Goal: Task Accomplishment & Management: Use online tool/utility

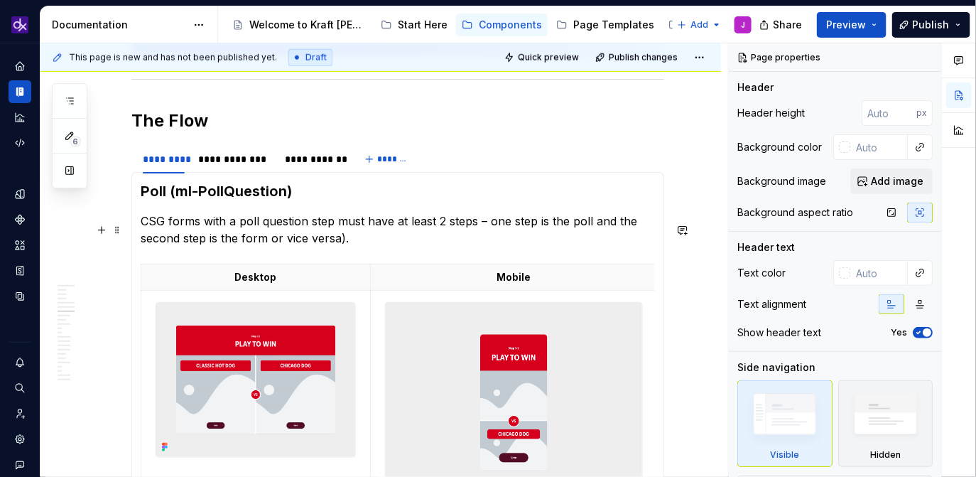
scroll to position [2305, 0]
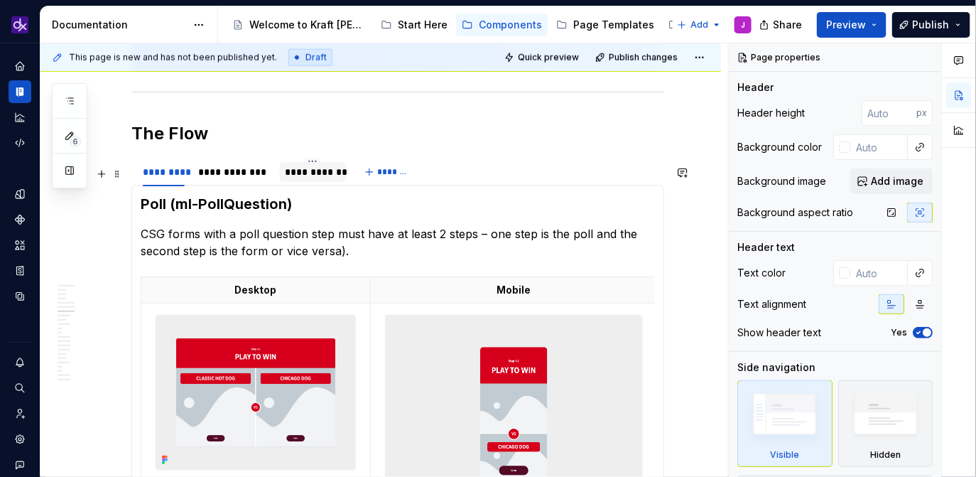
click at [314, 179] on div "**********" at bounding box center [313, 172] width 55 height 14
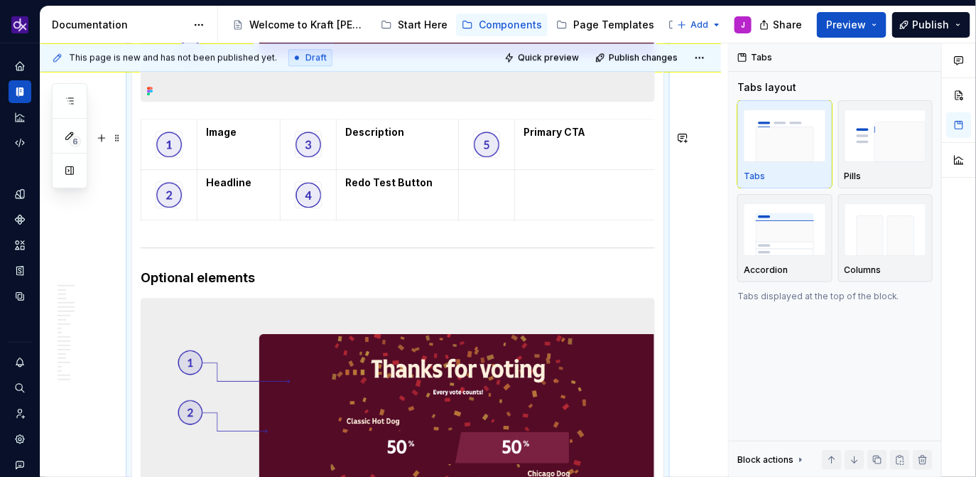
scroll to position [3107, 0]
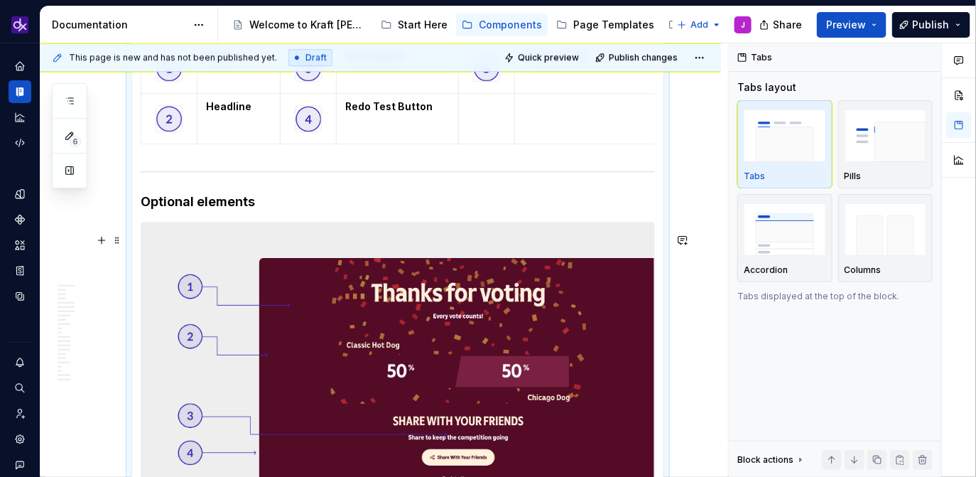
click at [497, 371] on img at bounding box center [397, 393] width 513 height 343
type textarea "*"
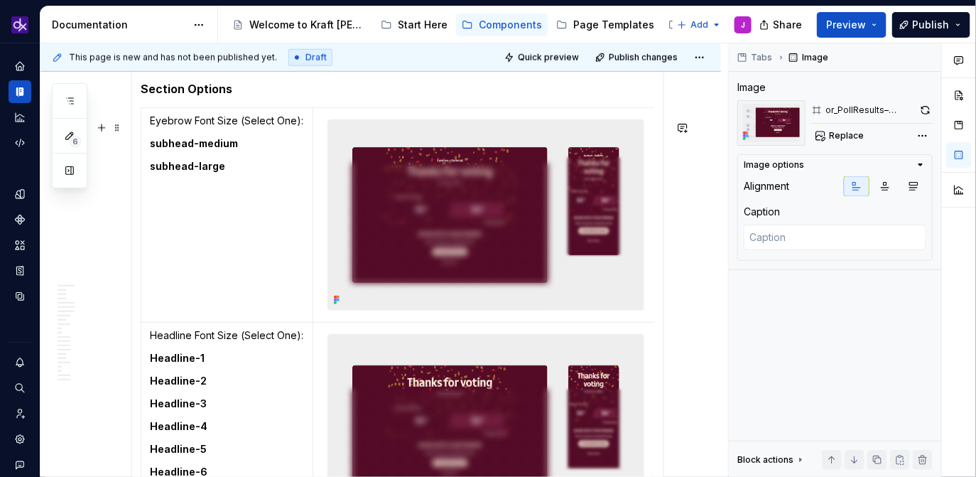
scroll to position [4067, 0]
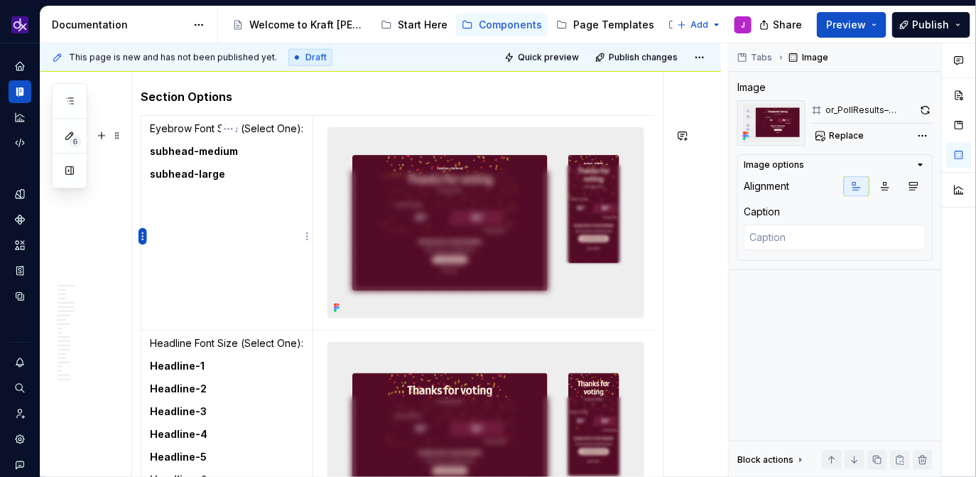
click at [141, 234] on html "KH DXP J Design system data Documentation Accessibility guide for tree Page tre…" at bounding box center [488, 238] width 976 height 477
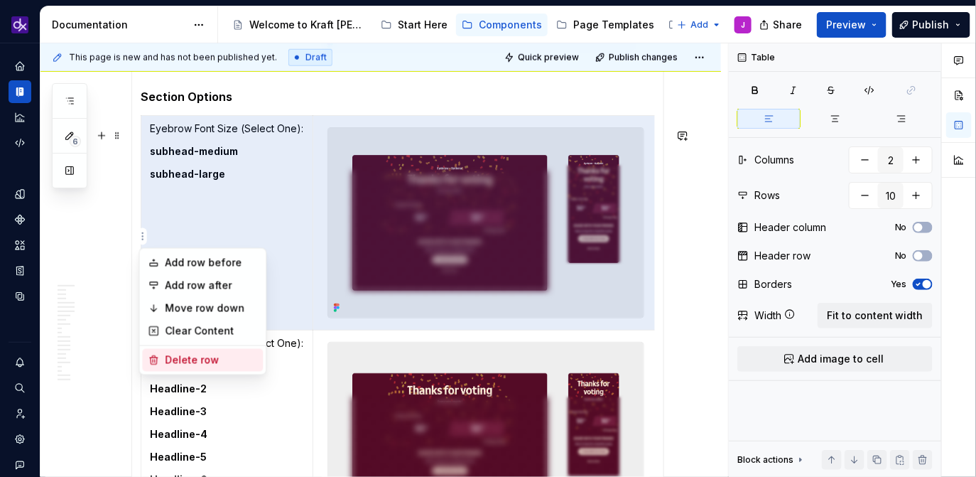
click at [200, 358] on div "Delete row" at bounding box center [211, 360] width 92 height 14
type input "9"
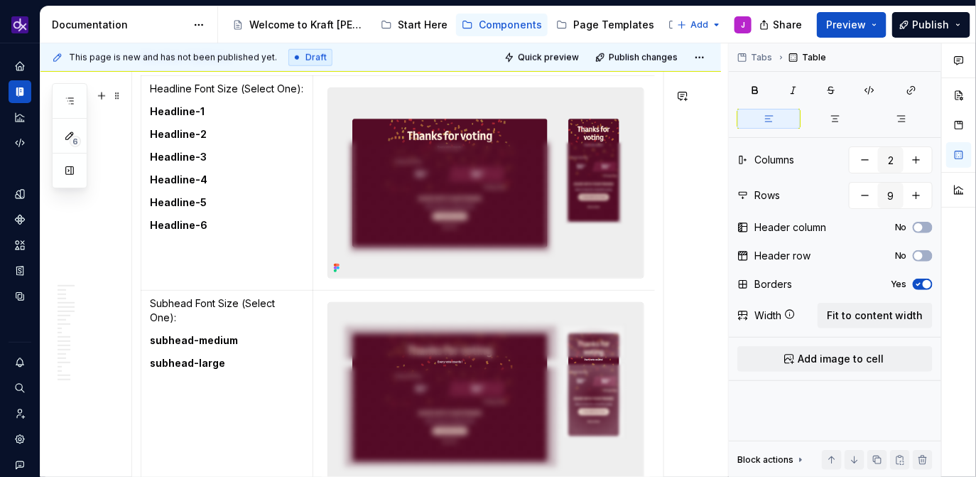
scroll to position [4178, 0]
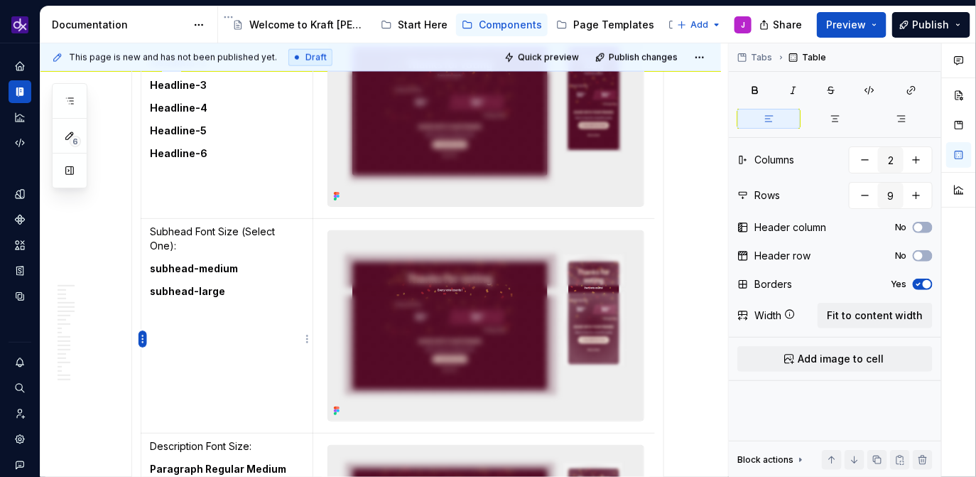
type textarea "*"
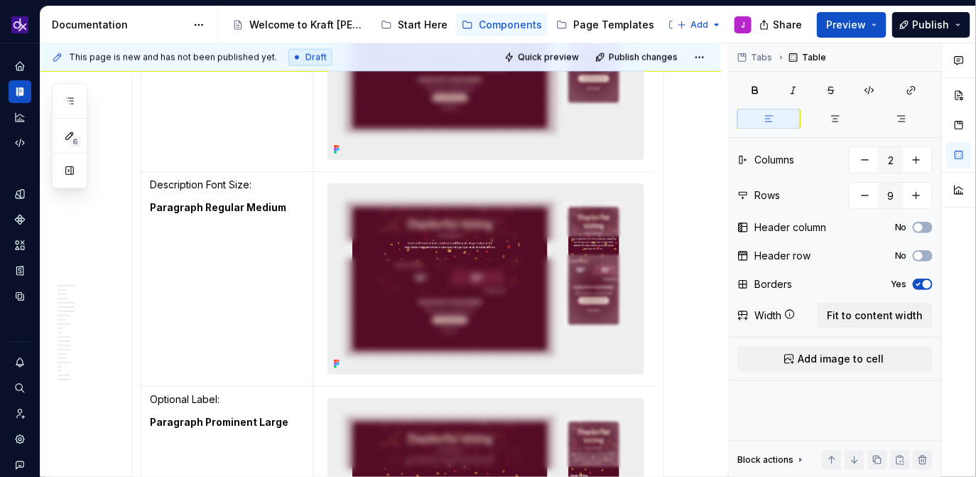
scroll to position [4445, 0]
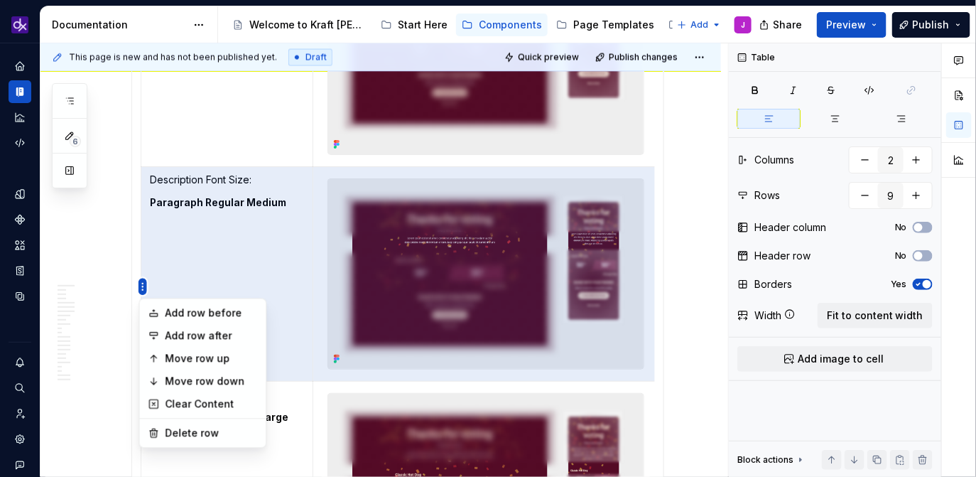
click at [143, 286] on html "KH DXP J Design system data Documentation Accessibility guide for tree Page tre…" at bounding box center [488, 238] width 976 height 477
click at [205, 430] on div "Delete row" at bounding box center [211, 433] width 92 height 14
type input "8"
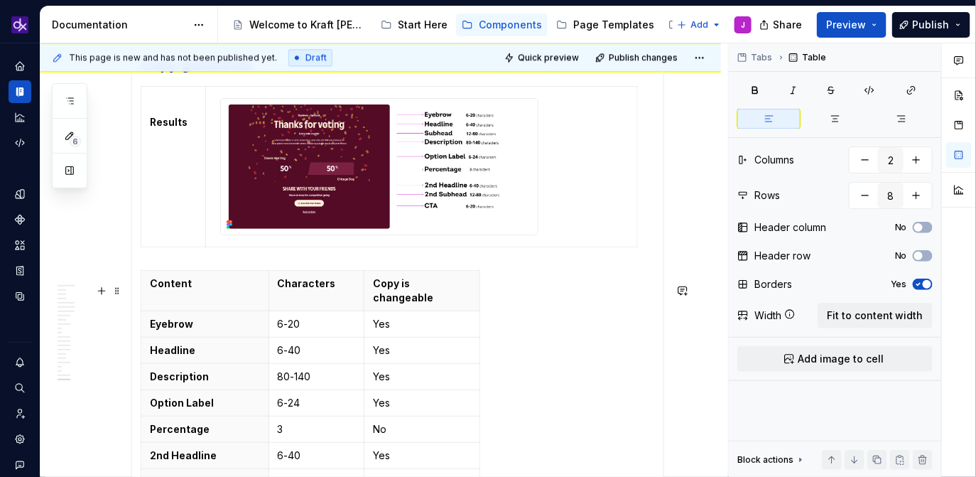
scroll to position [6483, 0]
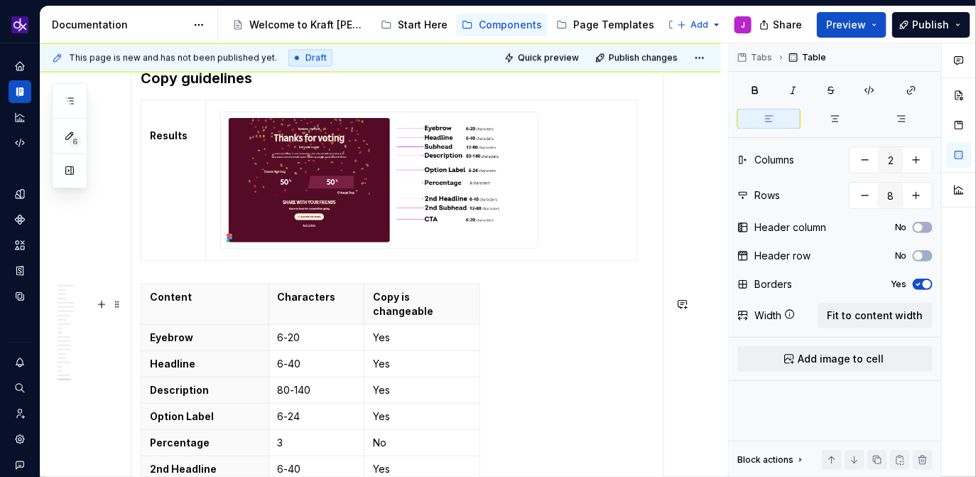
click at [514, 220] on img at bounding box center [379, 180] width 317 height 136
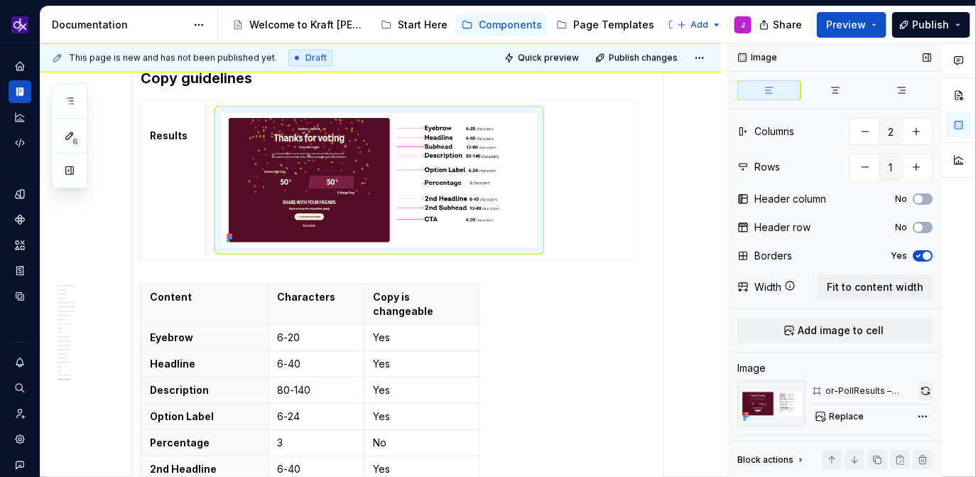
type textarea "*"
click at [922, 382] on button "button" at bounding box center [926, 391] width 14 height 20
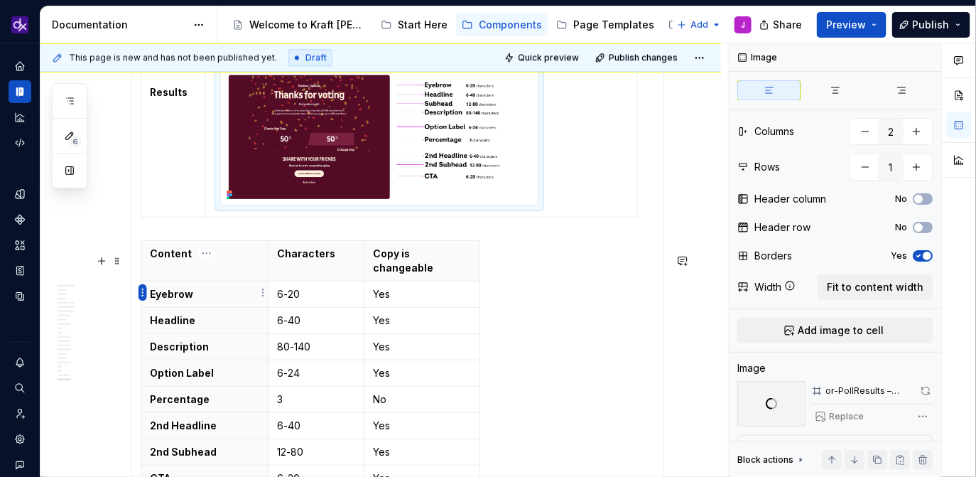
click at [144, 292] on html "KH DXP J Design system data Documentation Accessibility guide for tree Page tre…" at bounding box center [488, 238] width 976 height 477
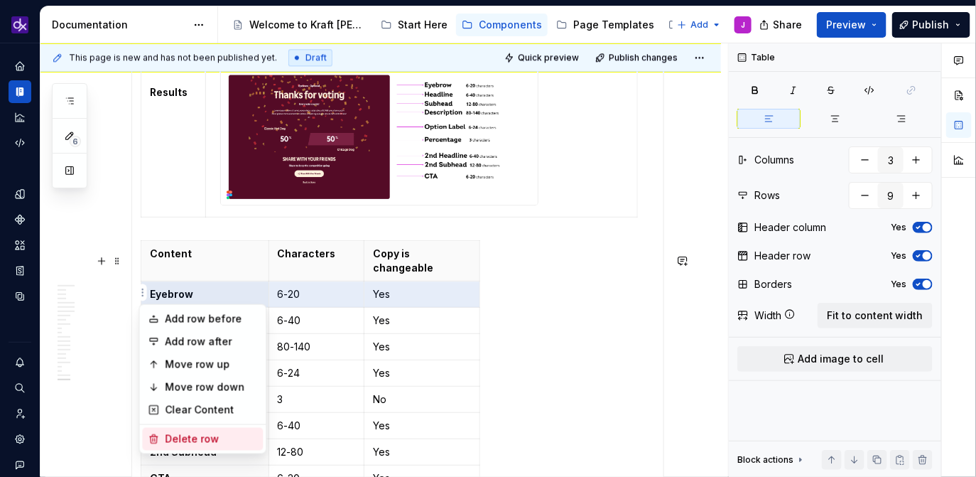
click at [185, 436] on div "Delete row" at bounding box center [211, 439] width 92 height 14
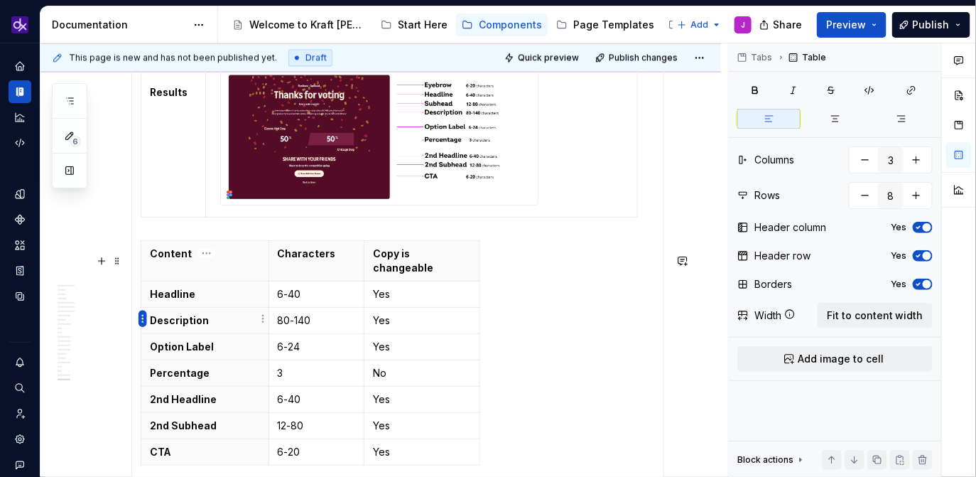
click at [144, 320] on html "KH DXP J Design system data Documentation Accessibility guide for tree Page tre…" at bounding box center [488, 238] width 976 height 477
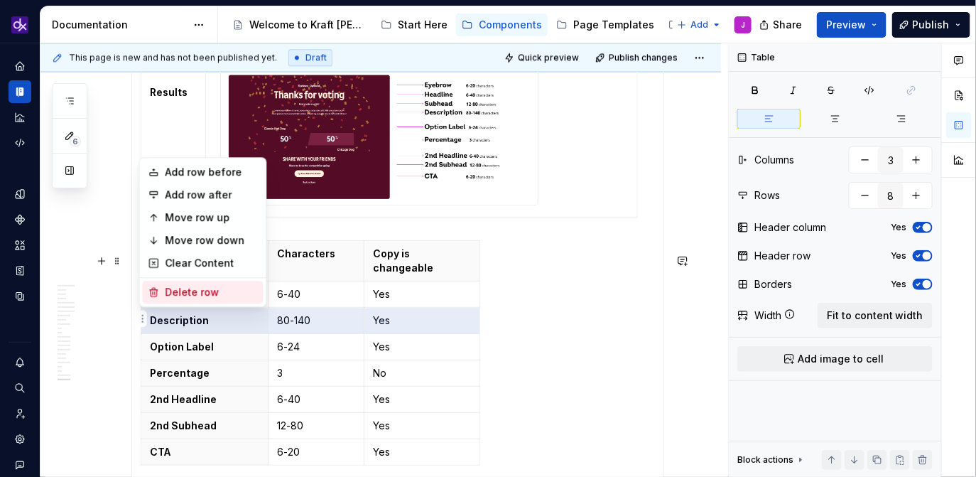
click at [198, 290] on div "Delete row" at bounding box center [211, 292] width 92 height 14
type input "7"
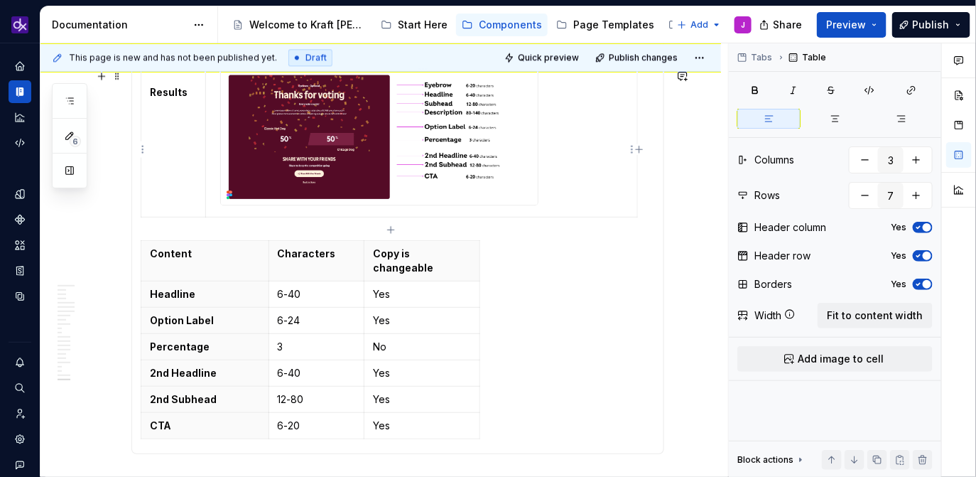
click at [408, 188] on img at bounding box center [379, 137] width 317 height 136
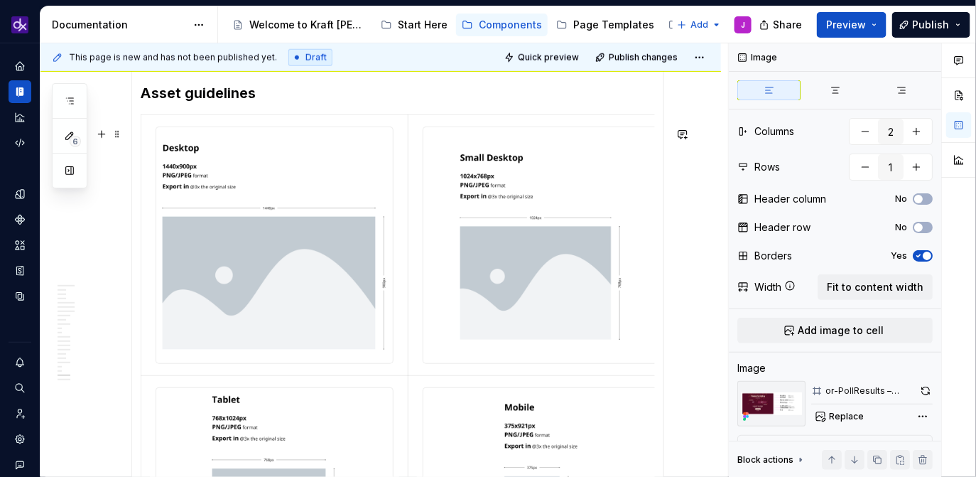
scroll to position [5645, 0]
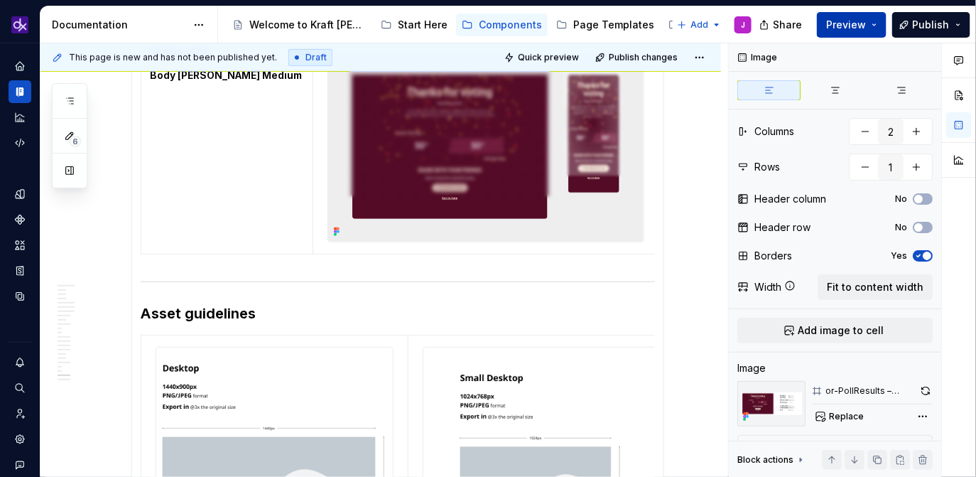
click at [862, 23] on span "Preview" at bounding box center [846, 25] width 40 height 14
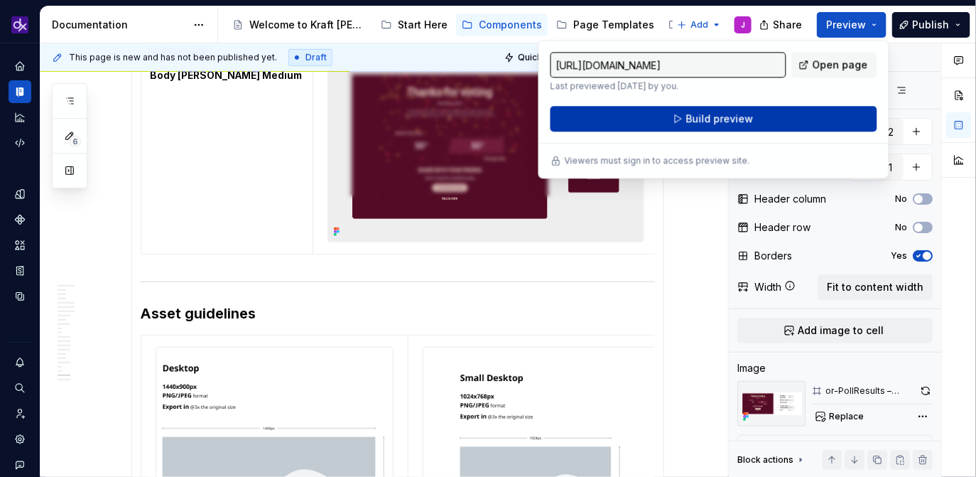
click at [718, 121] on span "Build preview" at bounding box center [719, 119] width 67 height 14
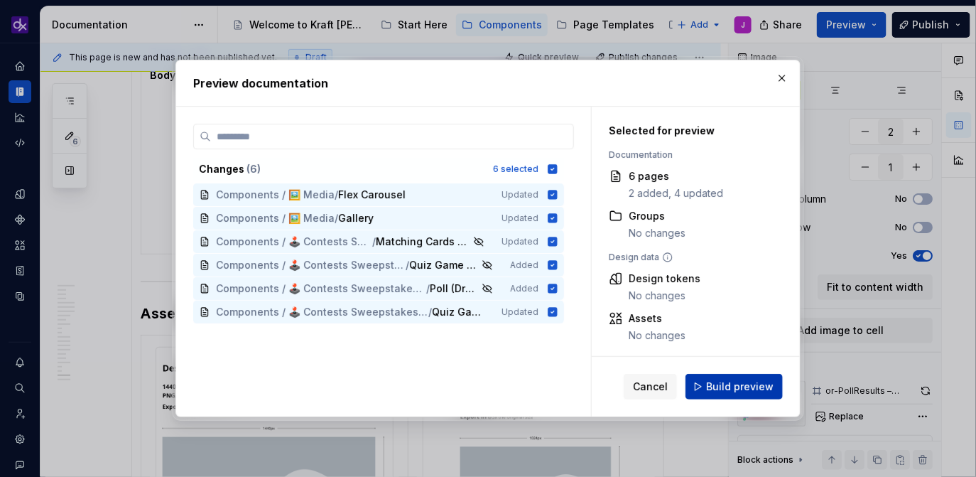
click at [749, 389] on span "Build preview" at bounding box center [739, 386] width 67 height 14
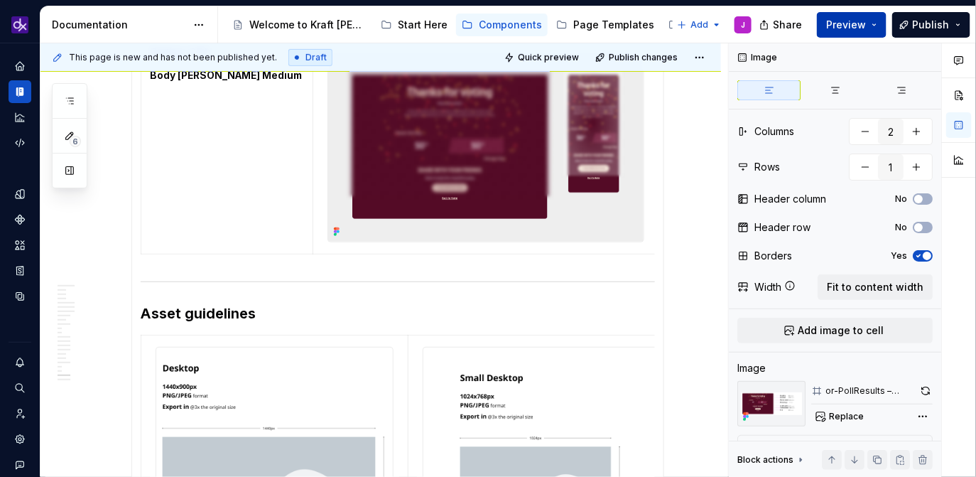
click at [845, 31] on span "Preview" at bounding box center [846, 25] width 40 height 14
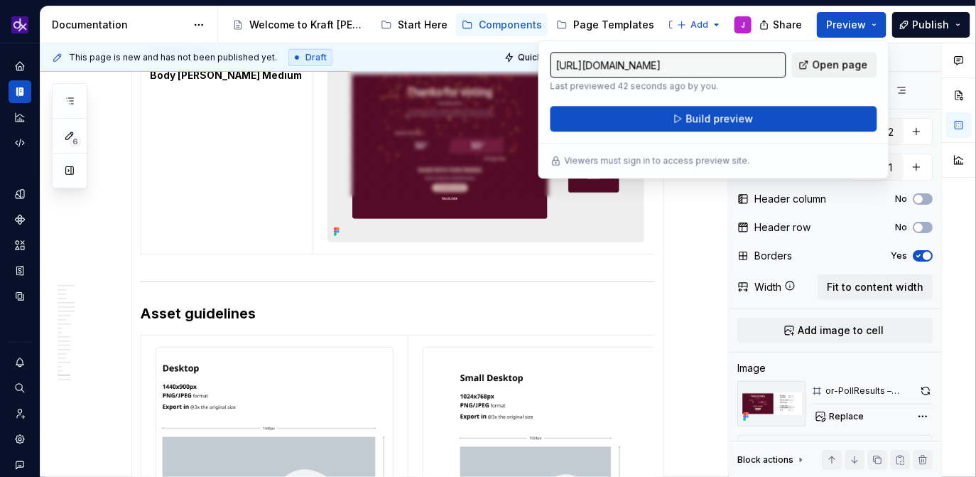
click at [848, 65] on span "Open page" at bounding box center [840, 65] width 55 height 14
type textarea "*"
